Goal: Information Seeking & Learning: Learn about a topic

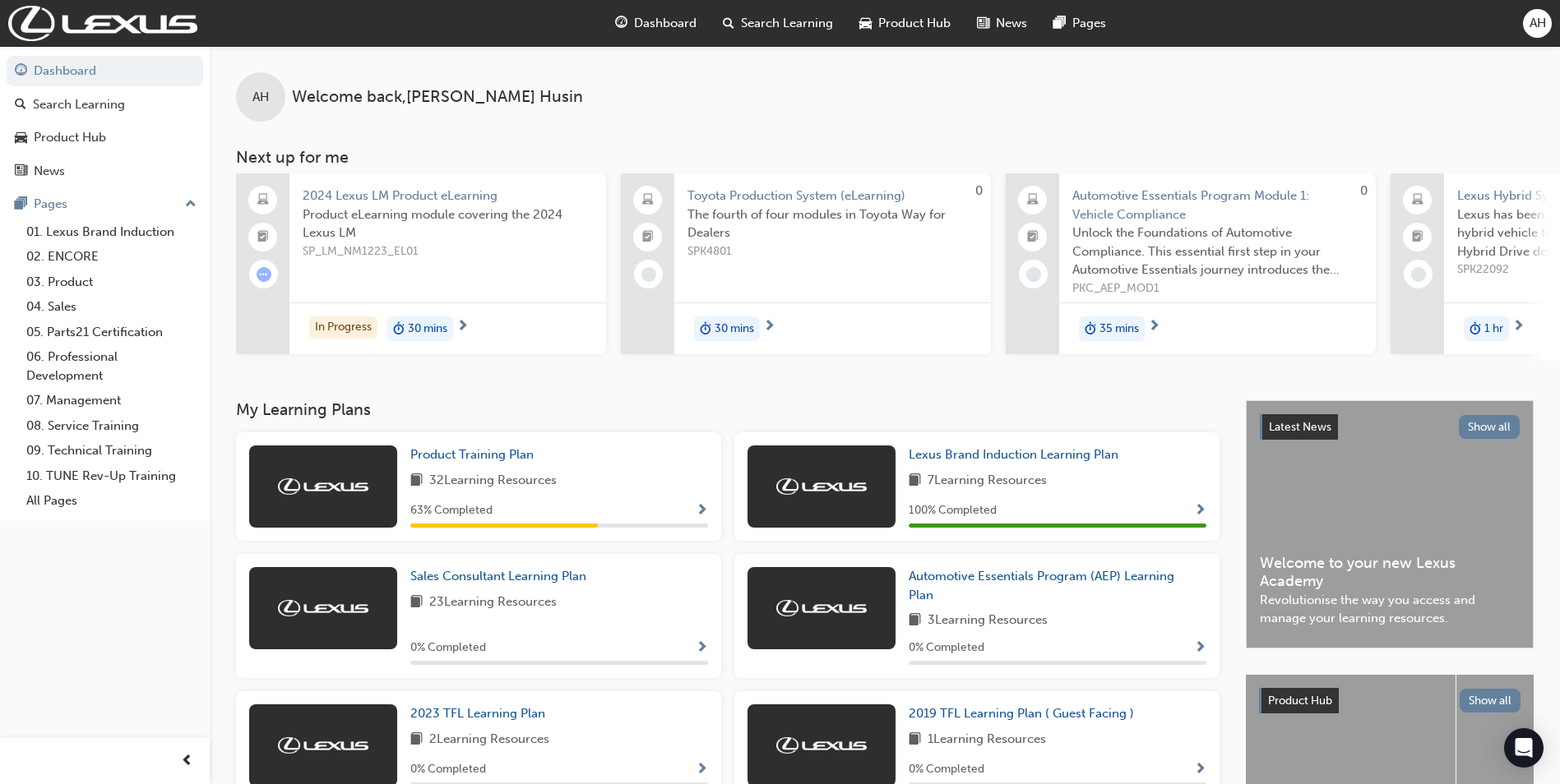
click at [705, 516] on span "Show Progress" at bounding box center [701, 512] width 12 height 15
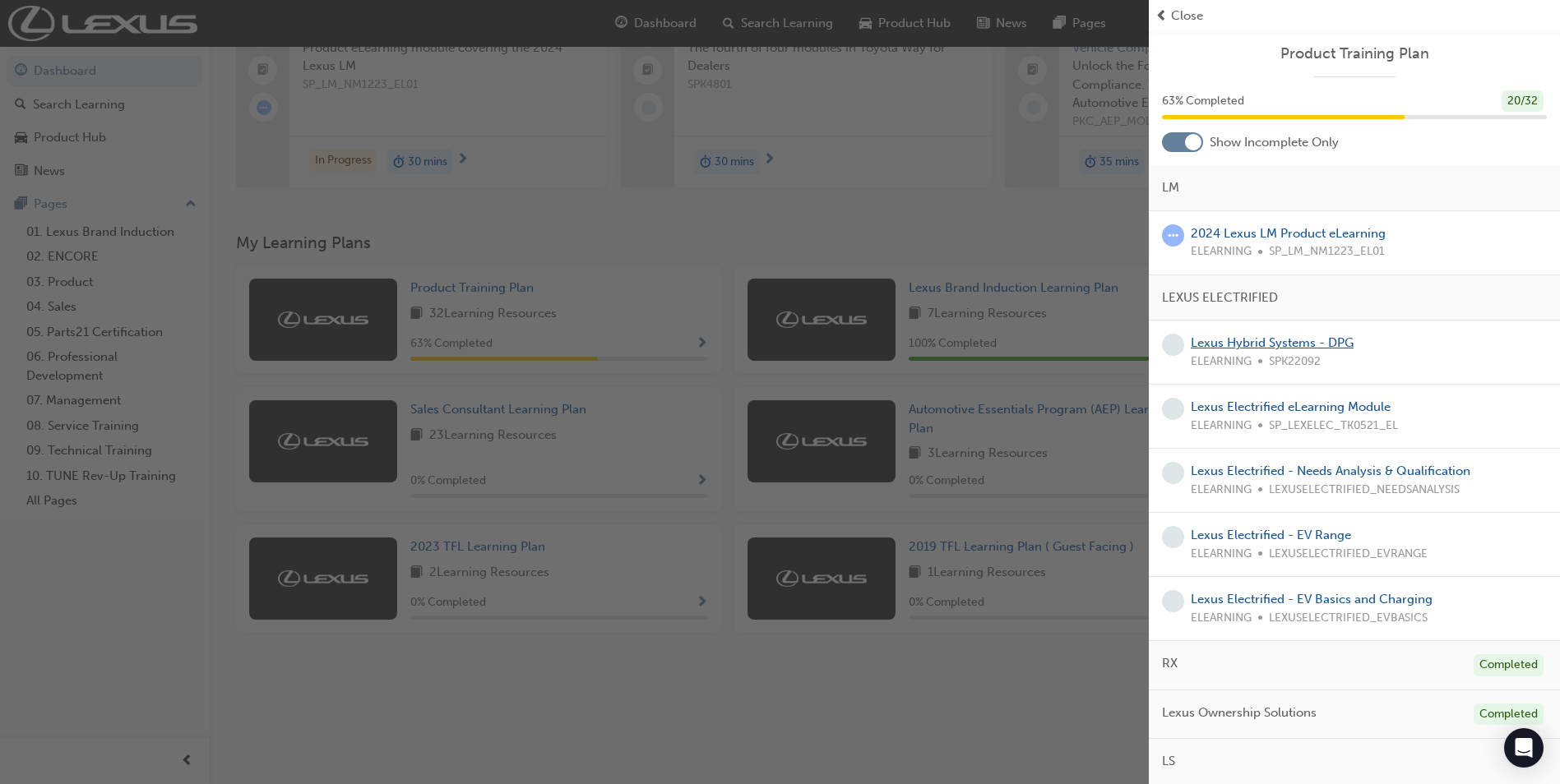
click at [1335, 342] on link "Lexus Hybrid Systems - DPG" at bounding box center [1272, 343] width 163 height 15
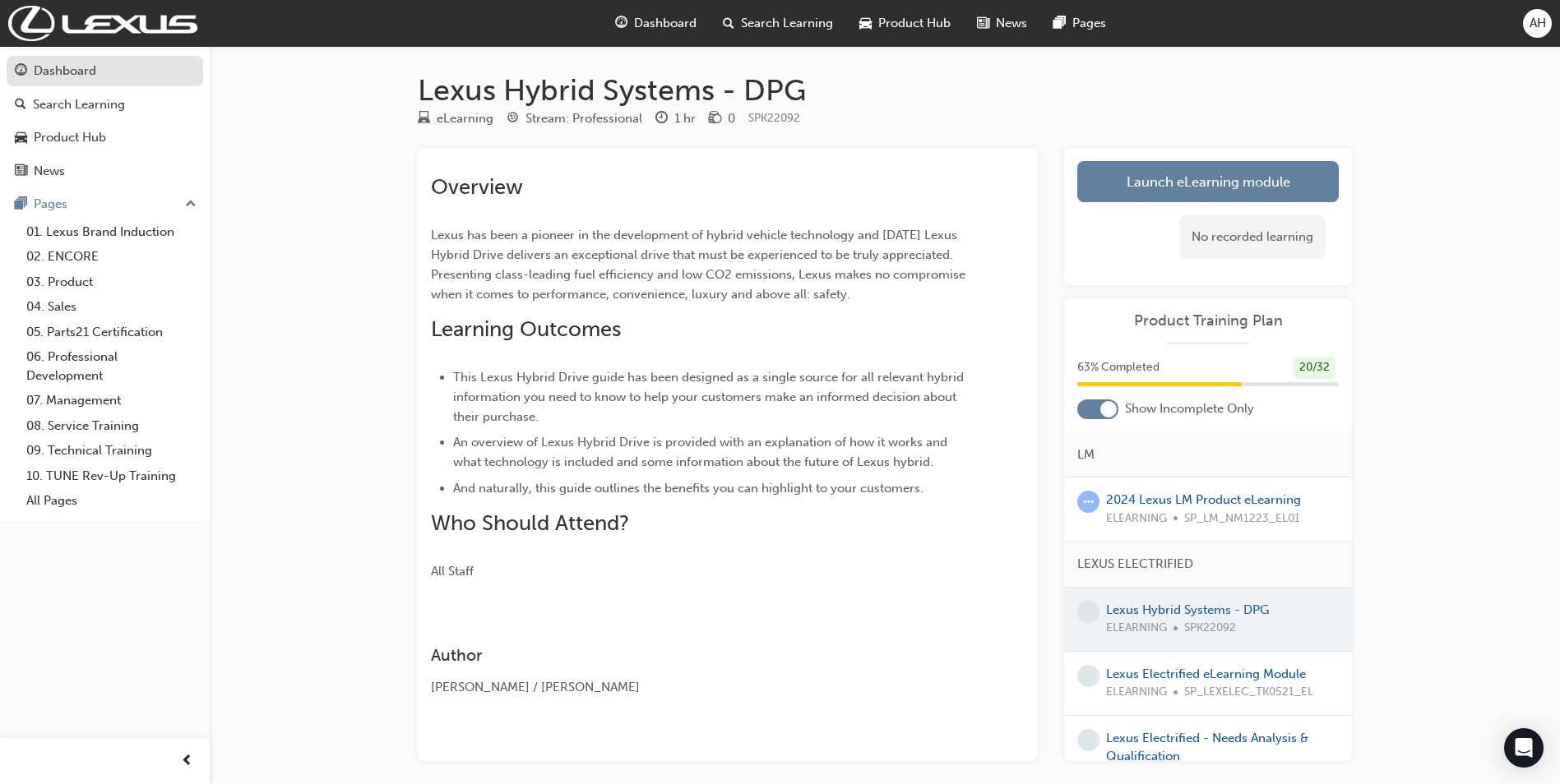
click at [64, 69] on div "Dashboard" at bounding box center [64, 71] width 62 height 19
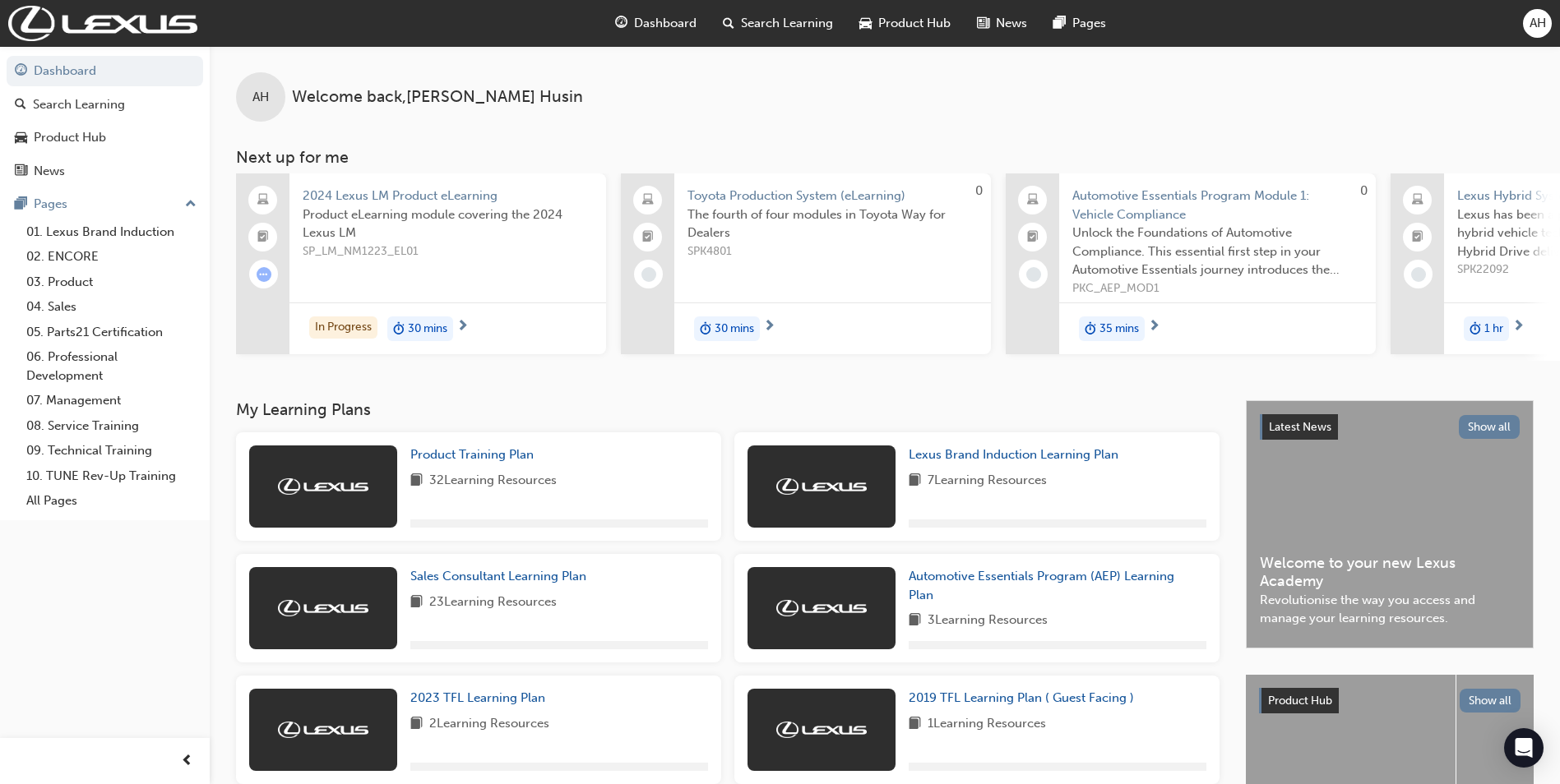
scroll to position [180, 0]
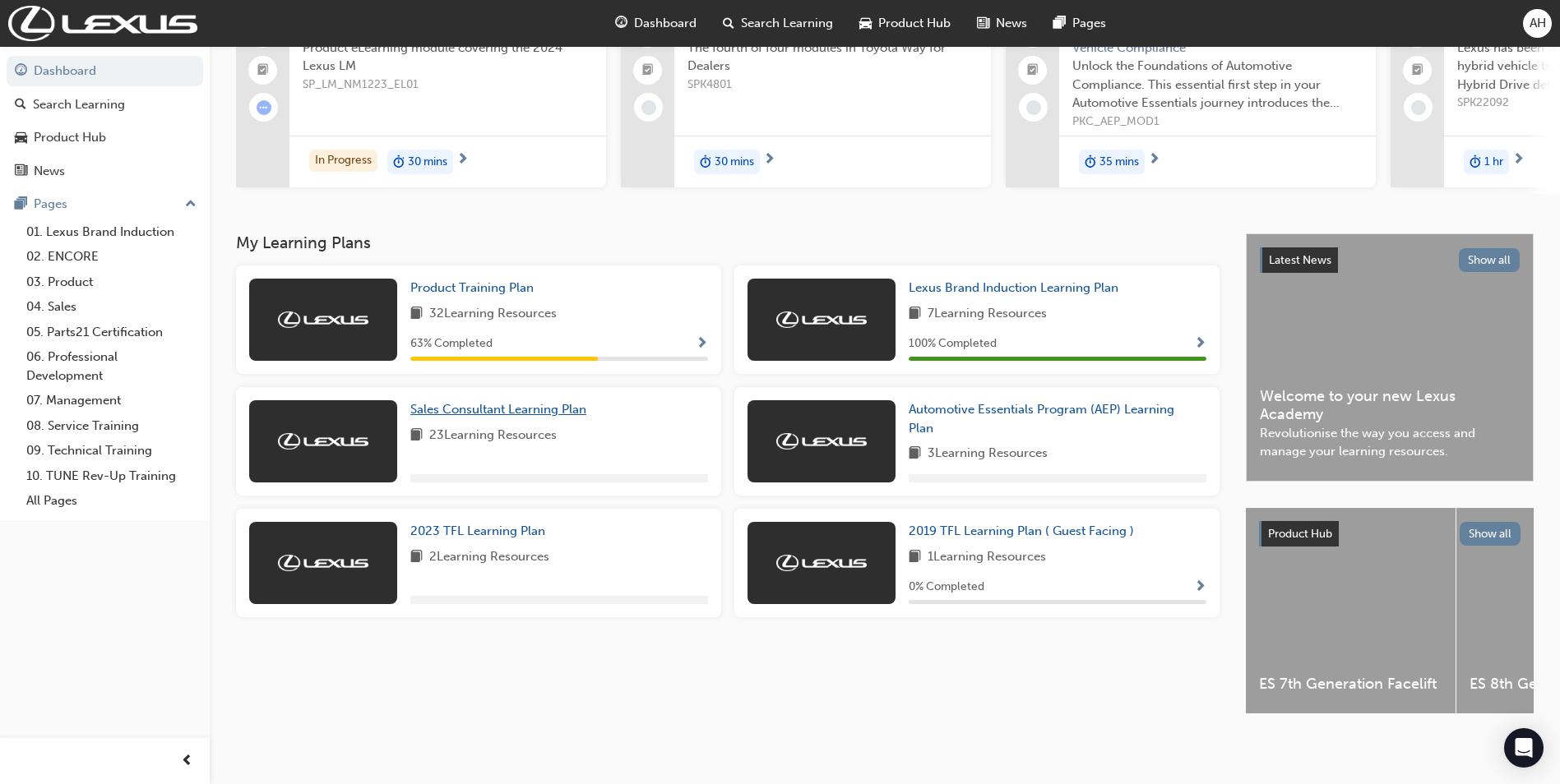
click at [511, 406] on span "Sales Consultant Learning Plan" at bounding box center [498, 409] width 176 height 15
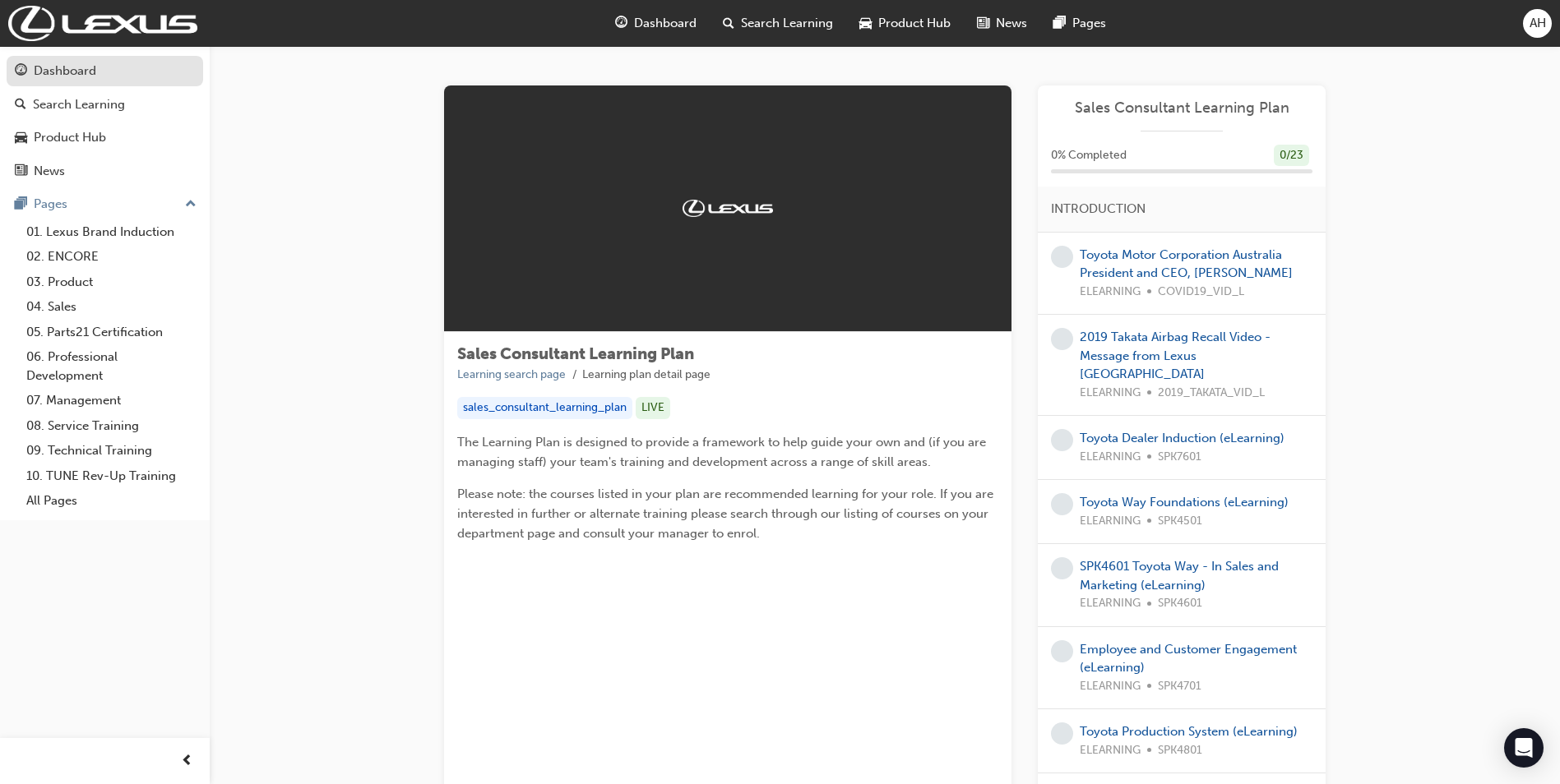
click at [73, 65] on div "Dashboard" at bounding box center [64, 71] width 62 height 19
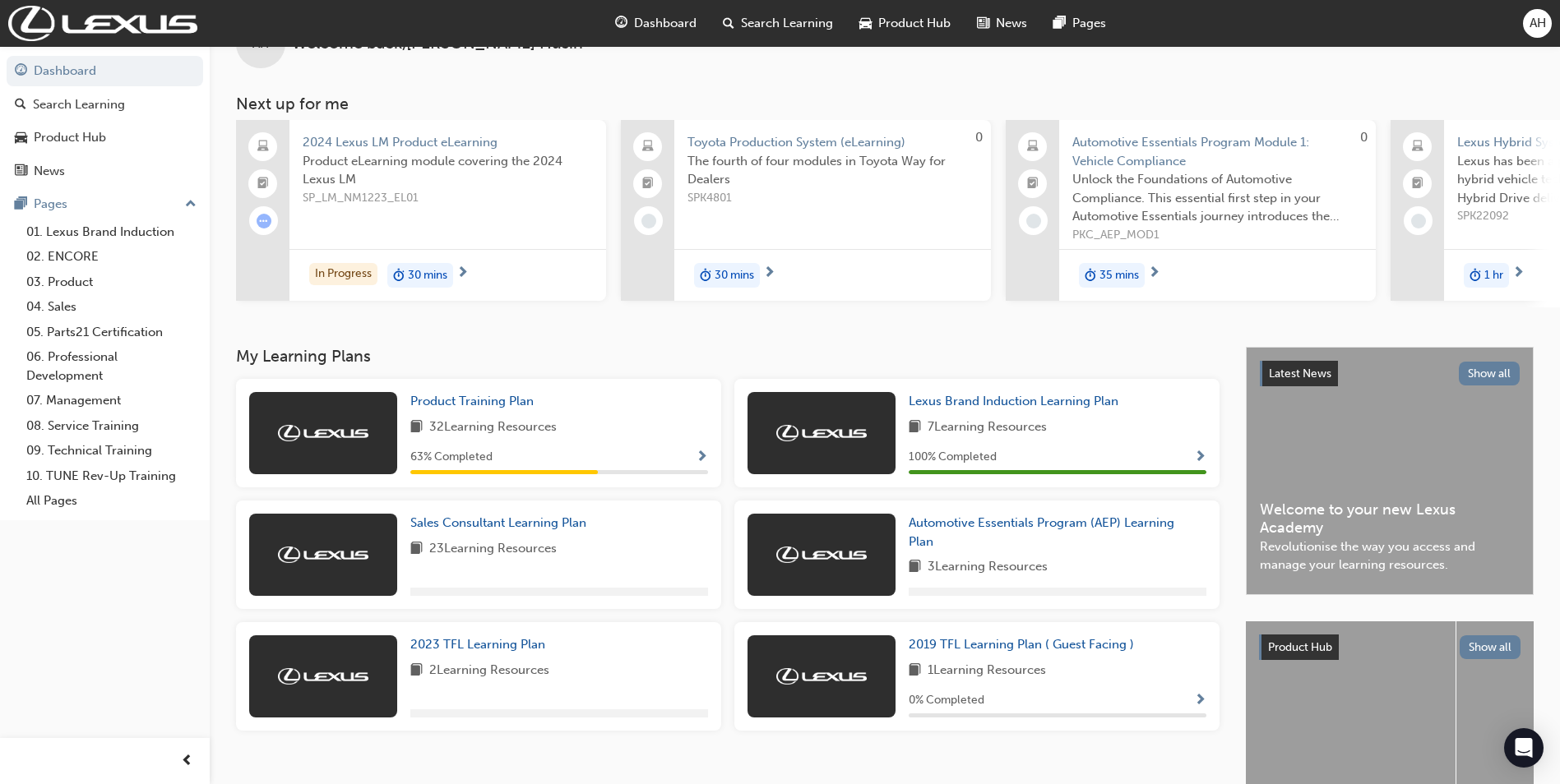
scroll to position [82, 0]
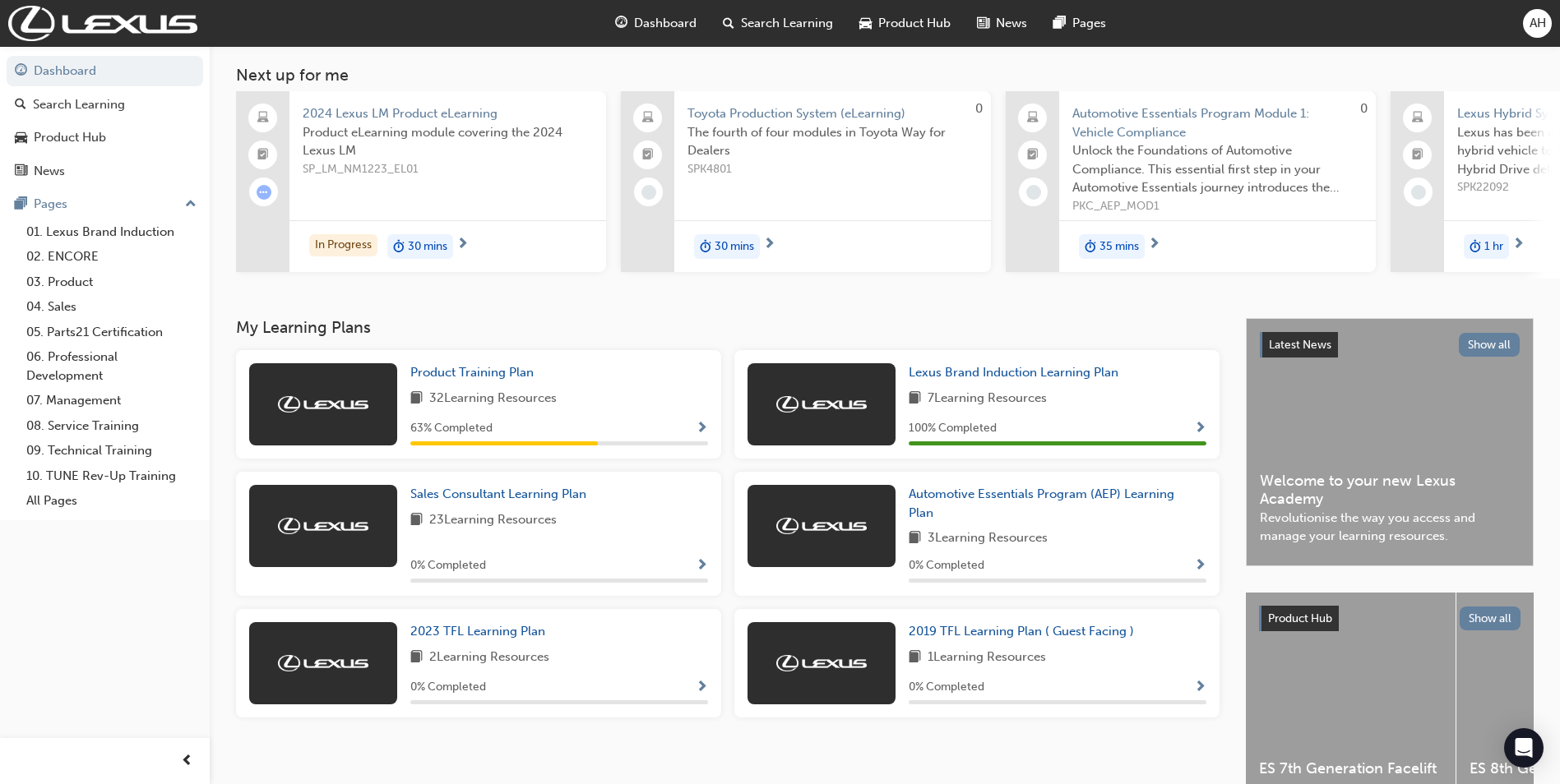
click at [1206, 692] on span "Show Progress" at bounding box center [1199, 688] width 12 height 15
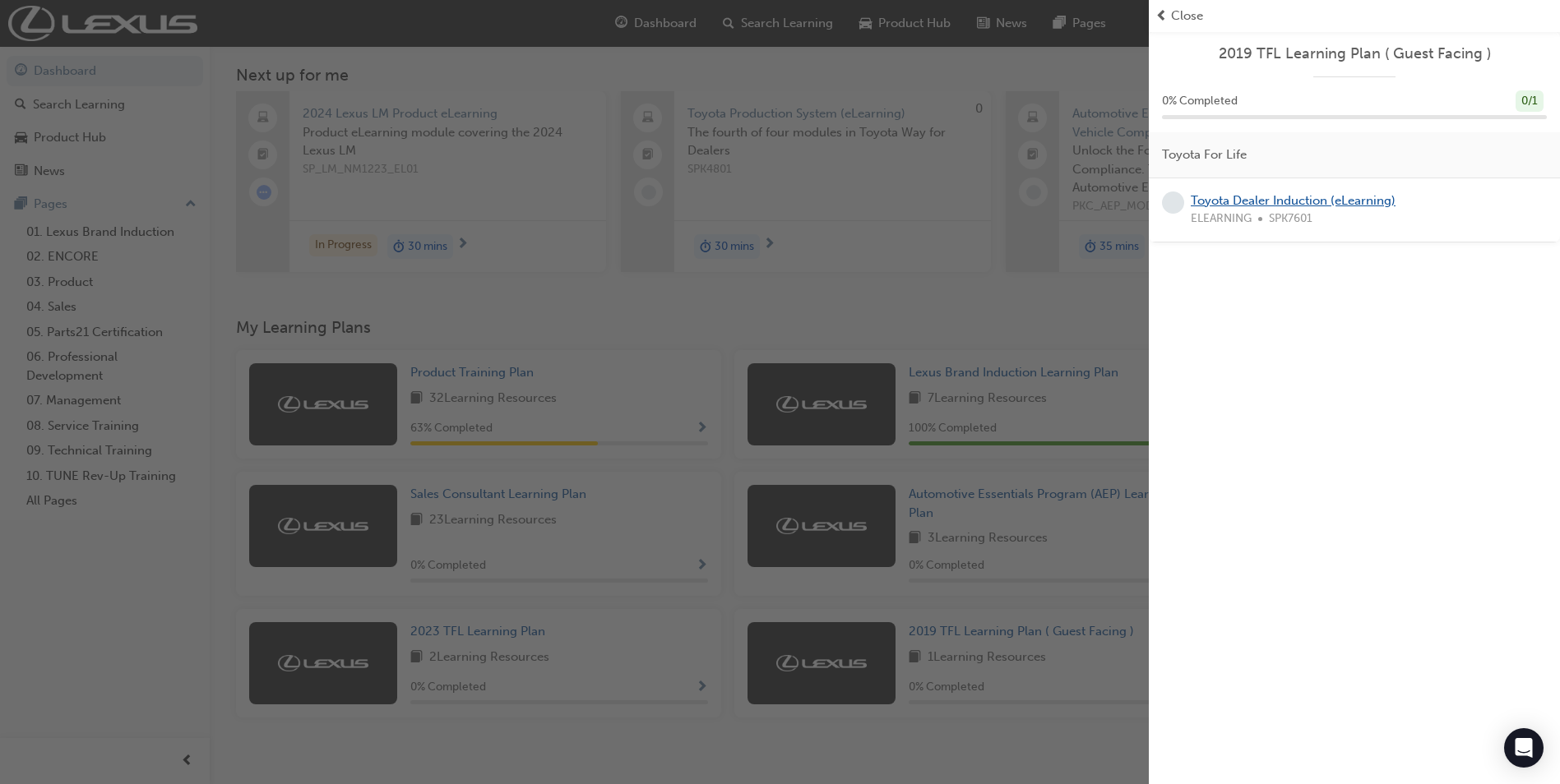
click at [1326, 199] on link "Toyota Dealer Induction (eLearning)" at bounding box center [1293, 200] width 205 height 15
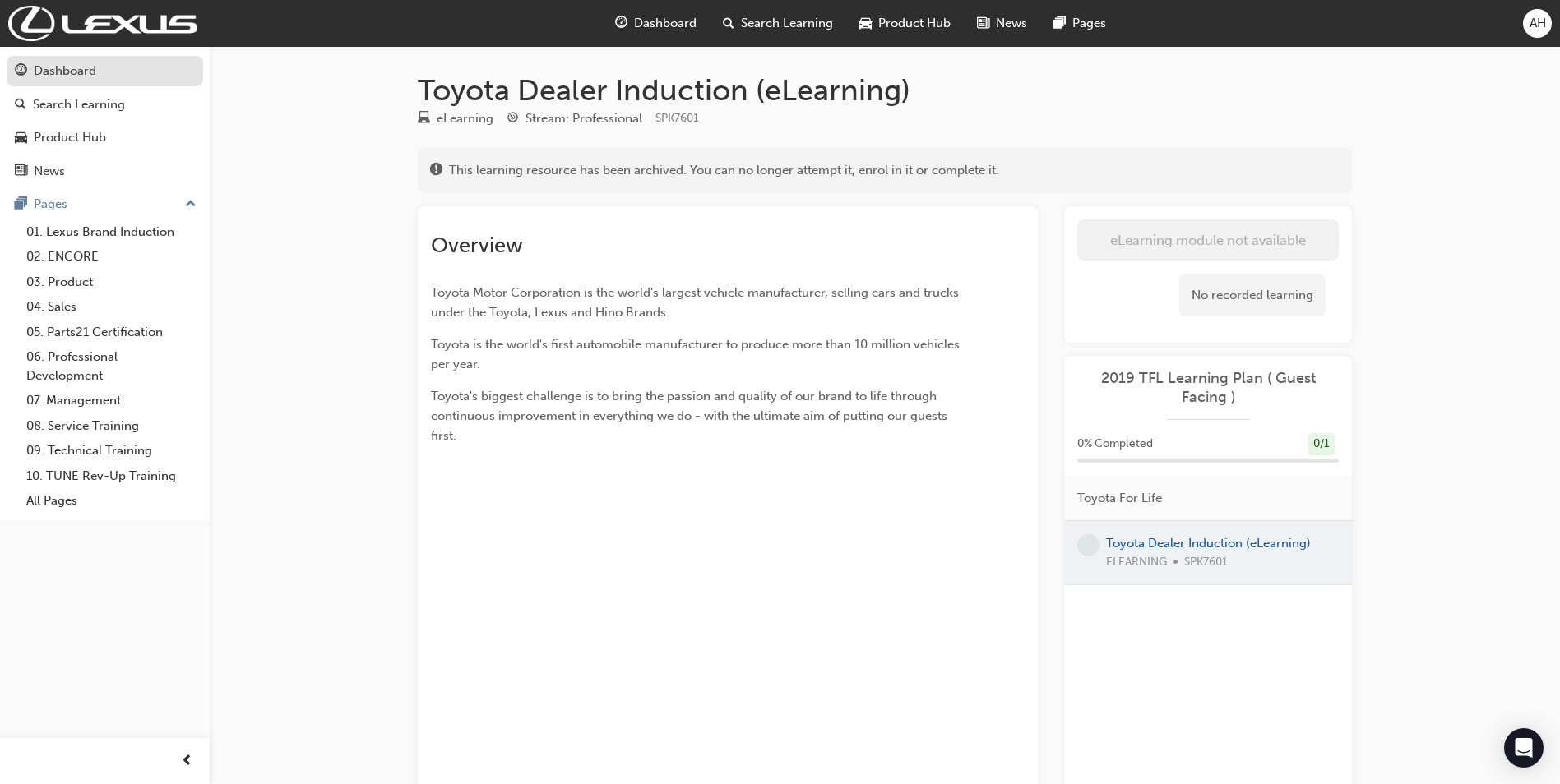
click at [86, 76] on div "Dashboard" at bounding box center [64, 71] width 62 height 19
